Goal: Task Accomplishment & Management: Manage account settings

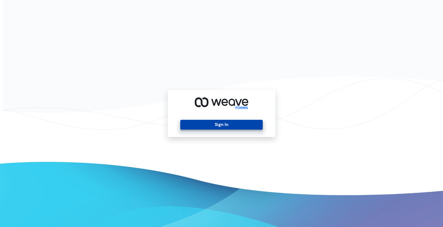
click at [208, 124] on button "Sign In" at bounding box center [221, 125] width 82 height 10
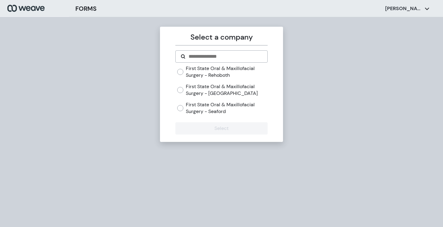
drag, startPoint x: 190, startPoint y: 90, endPoint x: 194, endPoint y: 100, distance: 10.2
click at [190, 92] on label "First State Oral & Maxillofacial Surgery - [GEOGRAPHIC_DATA]" at bounding box center [226, 89] width 81 height 13
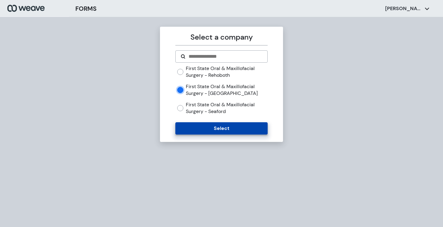
click at [213, 132] on button "Select" at bounding box center [221, 128] width 92 height 12
